Goal: Information Seeking & Learning: Learn about a topic

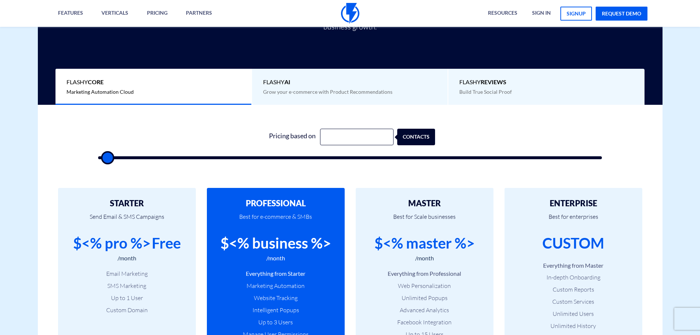
scroll to position [159, 0]
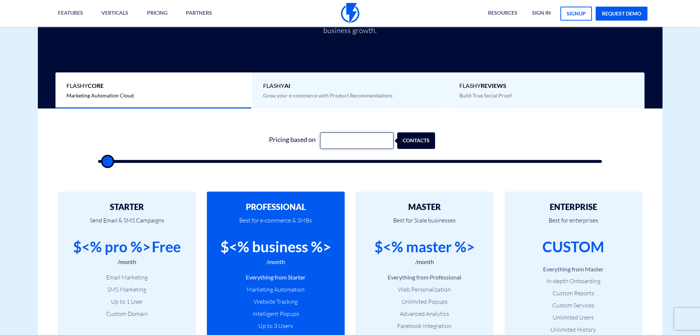
click at [357, 136] on input "text" at bounding box center [356, 140] width 73 height 17
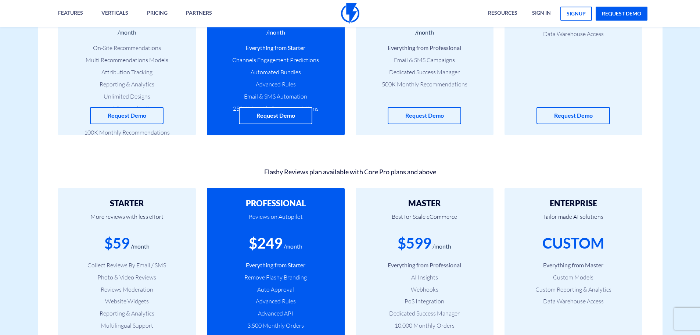
scroll to position [686, 0]
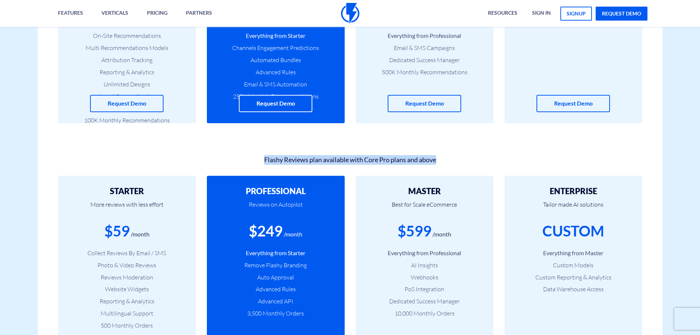
drag, startPoint x: 449, startPoint y: 159, endPoint x: 255, endPoint y: 163, distance: 193.6
click at [255, 163] on div "Flashy Reviews plan available with Core Pro plans and above" at bounding box center [350, 158] width 595 height 12
click at [270, 159] on div "Flashy Reviews plan available with Core Pro plans and above" at bounding box center [350, 158] width 595 height 12
drag, startPoint x: 258, startPoint y: 158, endPoint x: 446, endPoint y: 161, distance: 188.1
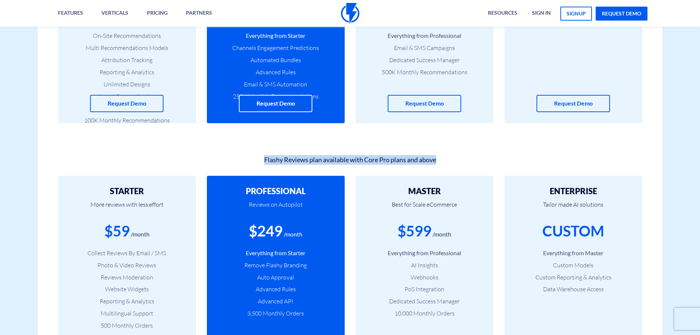
click at [446, 161] on div "Flashy Reviews plan available with Core Pro plans and above" at bounding box center [350, 158] width 595 height 12
click at [446, 160] on div "Flashy Reviews plan available with Core Pro plans and above" at bounding box center [350, 158] width 595 height 12
drag, startPoint x: 444, startPoint y: 159, endPoint x: 245, endPoint y: 169, distance: 199.7
click at [245, 169] on div "Flashy Reviews plan available with Core Pro plans and above STARTER More review…" at bounding box center [350, 271] width 625 height 267
click at [244, 168] on div "Flashy Reviews plan available with Core Pro plans and above STARTER More review…" at bounding box center [350, 271] width 625 height 267
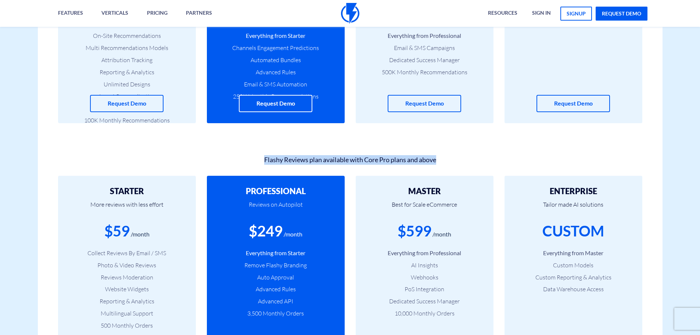
click at [244, 163] on div "Flashy Reviews plan available with Core Pro plans and above" at bounding box center [350, 158] width 595 height 12
click at [259, 150] on div "Flashy Reviews plan available with Core Pro plans and above STARTER More review…" at bounding box center [350, 271] width 625 height 267
drag, startPoint x: 317, startPoint y: 144, endPoint x: 325, endPoint y: 146, distance: 7.9
click at [317, 144] on div "Flashy Reviews plan available with Core Pro plans and above STARTER More review…" at bounding box center [350, 271] width 625 height 267
click at [429, 143] on div "Flashy Reviews plan available with Core Pro plans and above STARTER More review…" at bounding box center [350, 271] width 625 height 267
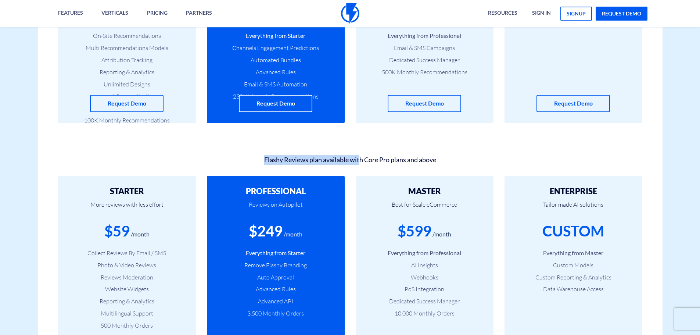
drag, startPoint x: 358, startPoint y: 169, endPoint x: 251, endPoint y: 171, distance: 106.9
click at [251, 171] on div "Flashy Reviews plan available with Core Pro plans and above STARTER More review…" at bounding box center [350, 271] width 625 height 267
click at [244, 161] on div "Flashy Reviews plan available with Core Pro plans and above" at bounding box center [350, 158] width 595 height 12
drag, startPoint x: 244, startPoint y: 161, endPoint x: 448, endPoint y: 148, distance: 204.3
click at [448, 148] on div "Flashy Reviews plan available with Core Pro plans and above STARTER More review…" at bounding box center [350, 271] width 625 height 267
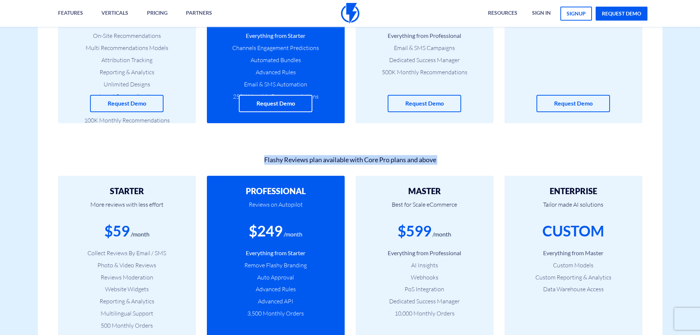
click at [455, 155] on div "Flashy Reviews plan available with Core Pro plans and above" at bounding box center [350, 158] width 595 height 12
drag, startPoint x: 454, startPoint y: 154, endPoint x: 200, endPoint y: 171, distance: 255.1
click at [200, 171] on div "Flashy Reviews plan available with Core Pro plans and above STARTER More review…" at bounding box center [350, 271] width 625 height 267
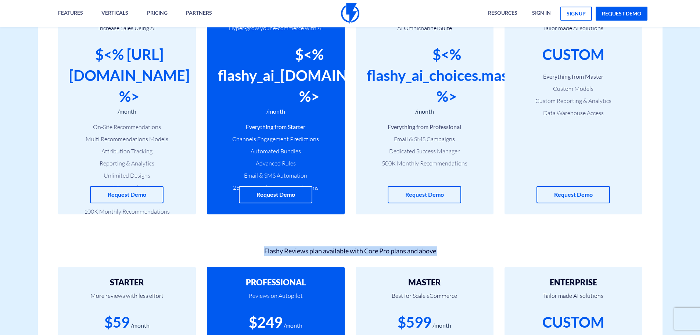
scroll to position [588, 0]
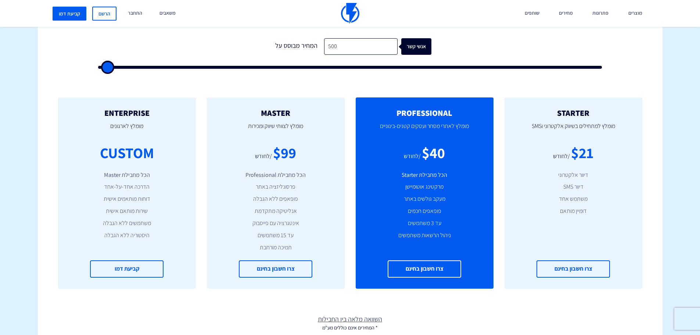
scroll to position [245, 0]
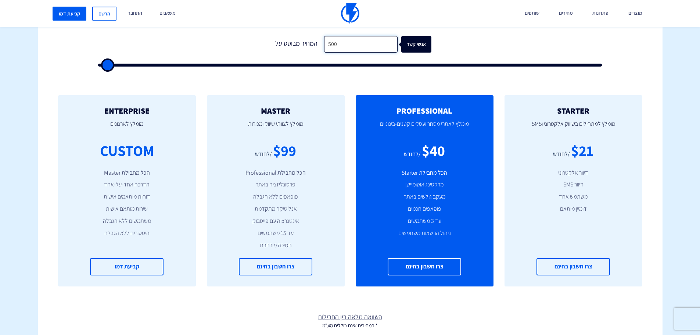
drag, startPoint x: 369, startPoint y: 43, endPoint x: 295, endPoint y: 42, distance: 73.9
click at [295, 42] on div "המחיר מבוסס על 500 אנשי קשר" at bounding box center [350, 44] width 162 height 17
type input "1"
type input "500"
type input "10"
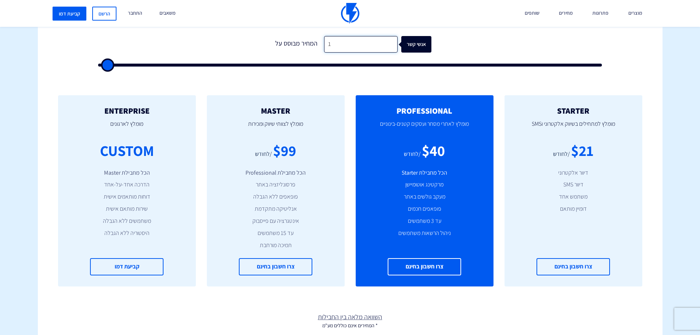
type input "500"
type input "100"
type input "500"
type input "1,000"
type input "1000"
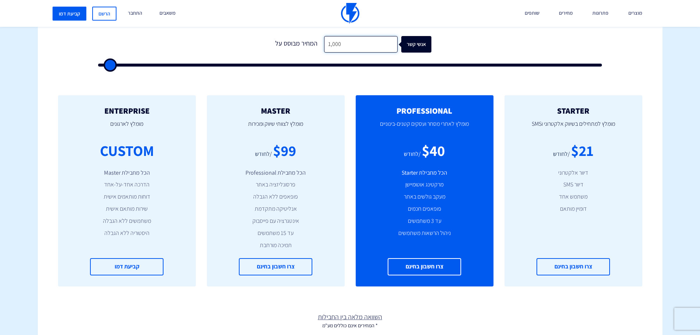
drag, startPoint x: 358, startPoint y: 37, endPoint x: 254, endPoint y: 37, distance: 104.0
click at [254, 37] on form "0 המחיר מבוסס על 1,000 אנשי קשר" at bounding box center [350, 51] width 504 height 30
type input "2"
type input "500"
type input "20"
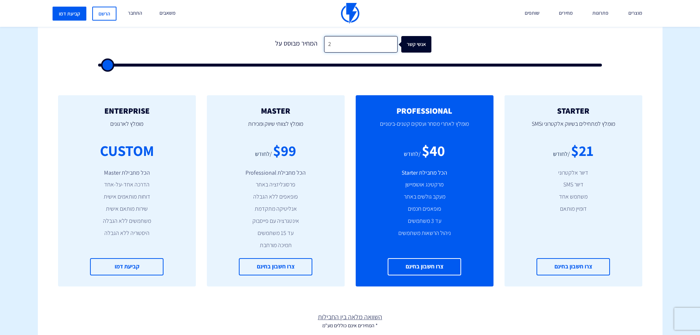
type input "500"
type input "200"
type input "500"
type input "2,000"
type input "2000"
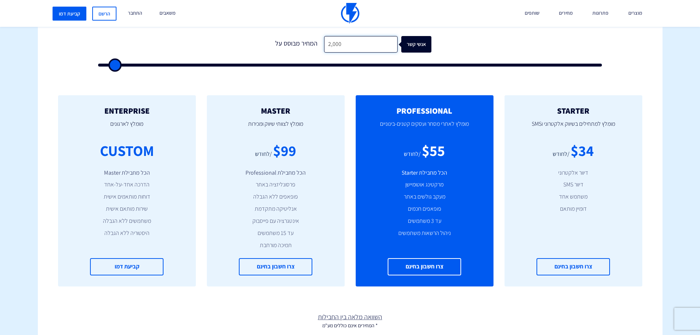
type input "20,000"
type input "20000"
type input "200,000"
type input "100000"
type input "200,000"
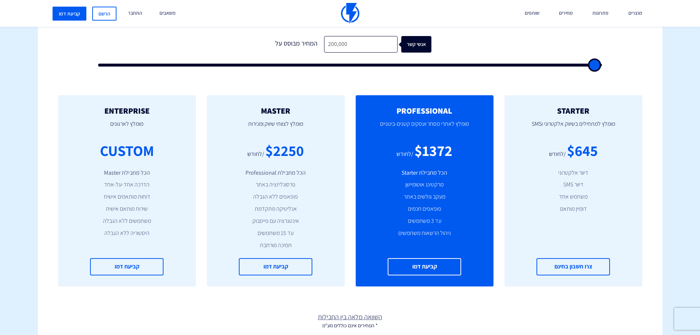
click at [418, 39] on div "אנשי קשר" at bounding box center [424, 44] width 30 height 17
click at [285, 41] on div "המחיר מבוסס על" at bounding box center [296, 44] width 55 height 17
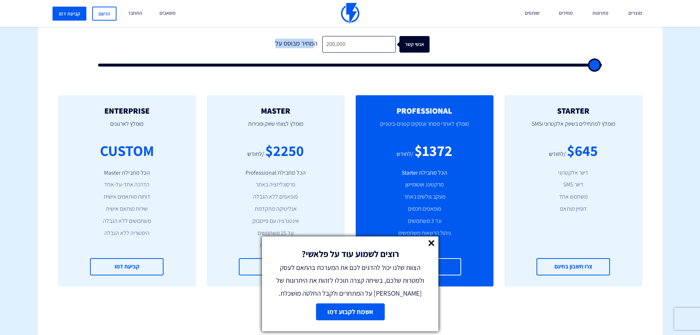
drag, startPoint x: 256, startPoint y: 44, endPoint x: 312, endPoint y: 46, distance: 55.5
click at [312, 46] on form "1 המחיר מבוסס על 200,000 אנשי קשר" at bounding box center [350, 51] width 504 height 30
click at [312, 46] on div "המחיר מבוסס על" at bounding box center [296, 44] width 52 height 17
click at [431, 242] on line at bounding box center [431, 242] width 5 height 5
